Goal: Navigation & Orientation: Find specific page/section

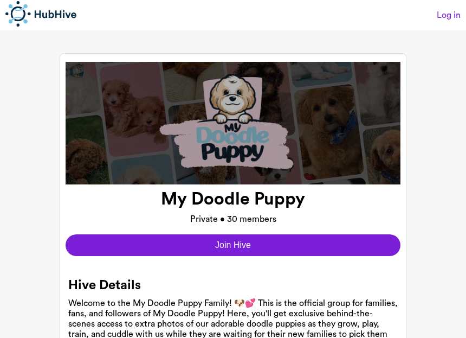
click at [445, 11] on link "Log in" at bounding box center [449, 15] width 24 height 10
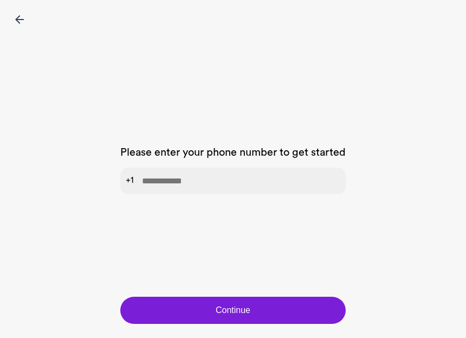
click at [161, 185] on input "tel" at bounding box center [232, 180] width 225 height 27
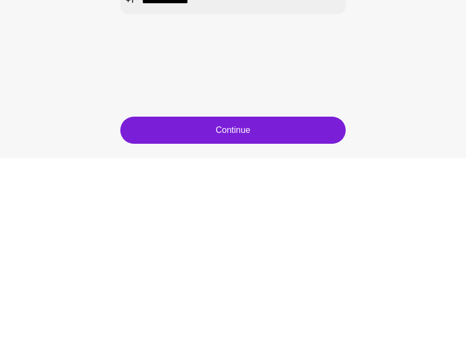
type input "**********"
click at [244, 296] on button "Continue" at bounding box center [232, 309] width 225 height 27
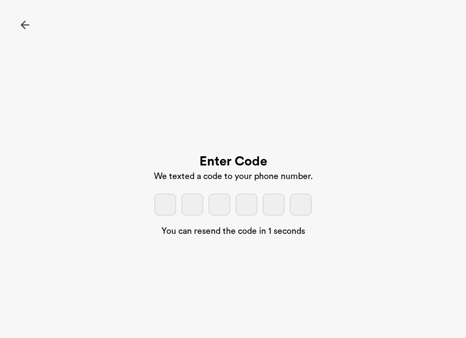
click at [170, 215] on input "tel" at bounding box center [165, 204] width 22 height 22
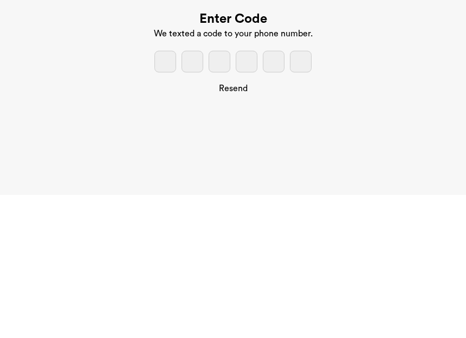
type input "*"
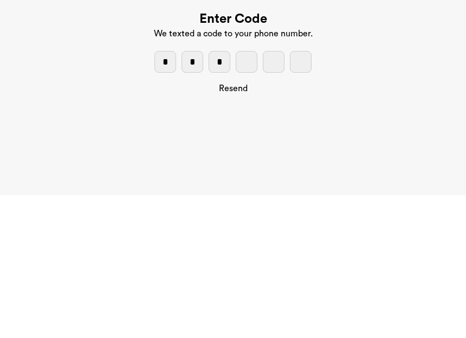
type input "*"
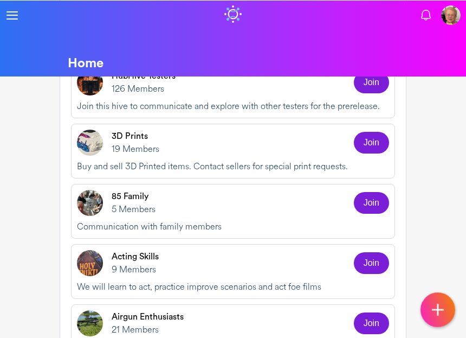
scroll to position [180, 0]
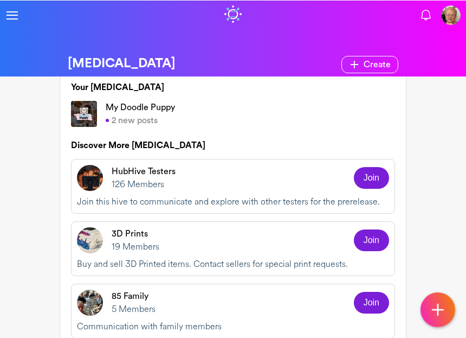
click at [88, 113] on img at bounding box center [84, 114] width 26 height 26
